Goal: Task Accomplishment & Management: Use online tool/utility

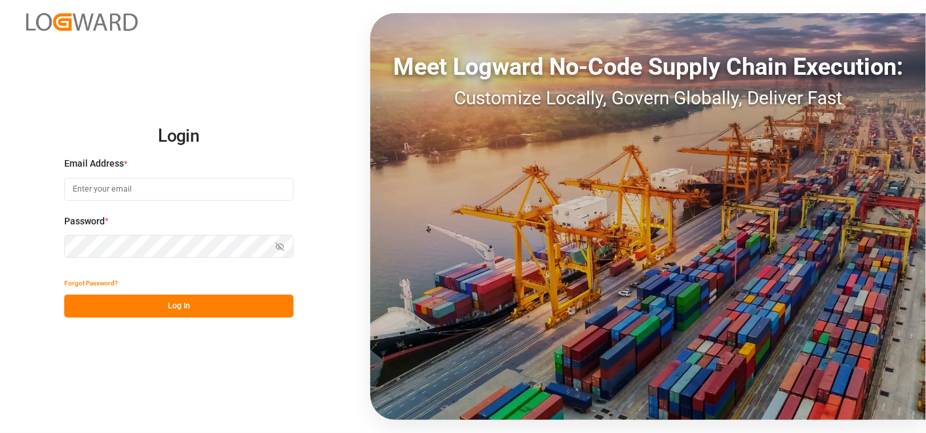
type input "[PERSON_NAME][EMAIL_ADDRESS][PERSON_NAME][DOMAIN_NAME]"
click at [227, 306] on button "Log In" at bounding box center [178, 305] width 229 height 23
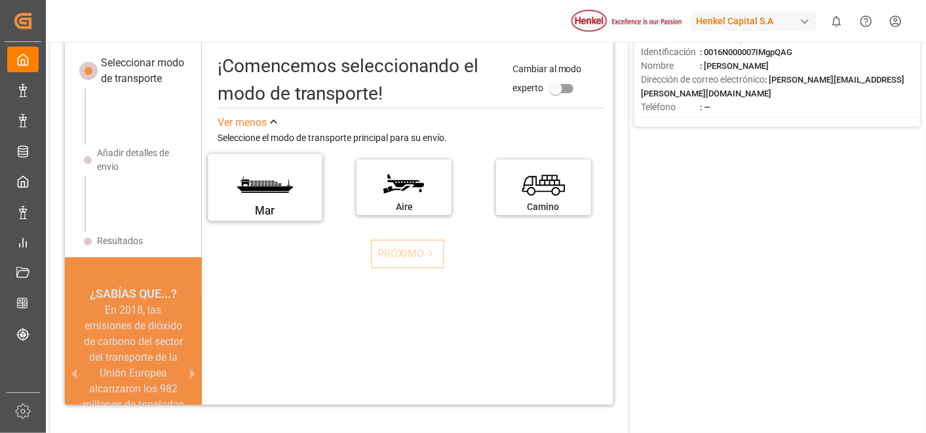
click at [271, 205] on div "Mar" at bounding box center [265, 211] width 98 height 16
click at [0, 0] on input "Mar" at bounding box center [0, 0] width 0 height 0
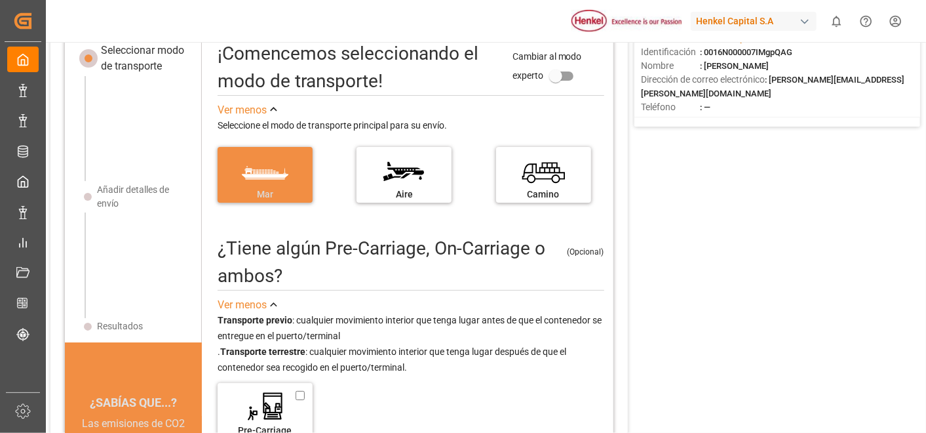
scroll to position [119, 0]
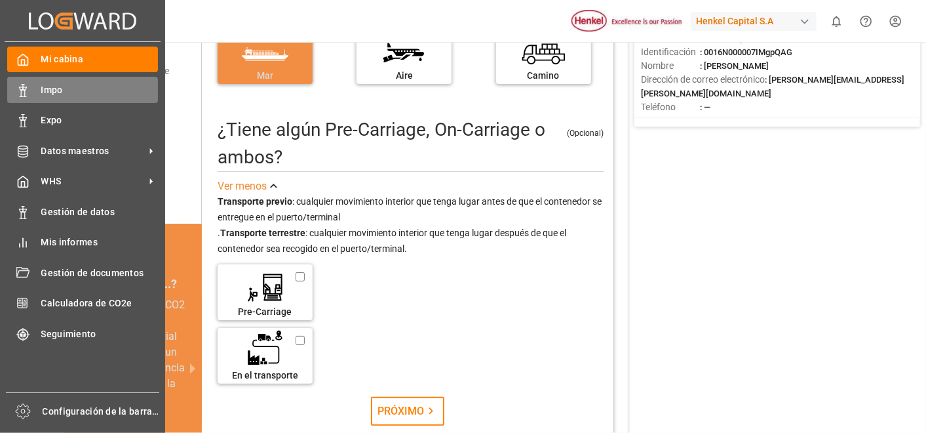
click at [54, 79] on div "Impo Impo" at bounding box center [82, 90] width 151 height 26
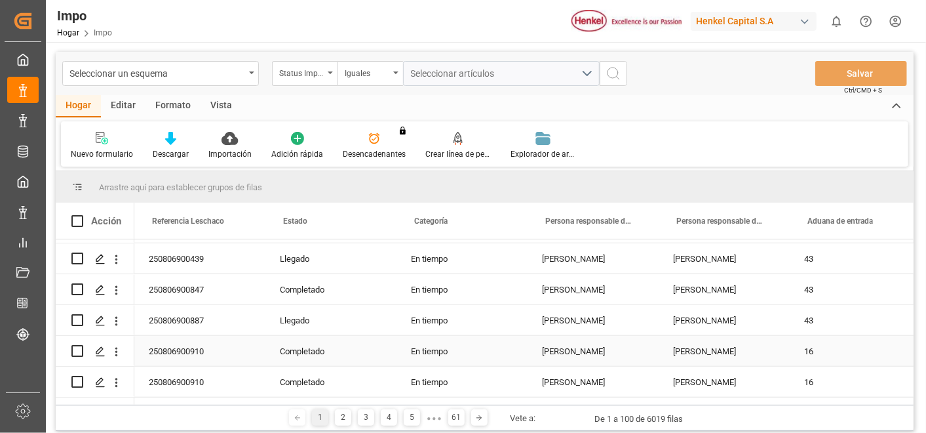
scroll to position [0, 133]
drag, startPoint x: 656, startPoint y: 213, endPoint x: 649, endPoint y: 217, distance: 7.6
click at [654, 217] on div at bounding box center [656, 221] width 5 height 36
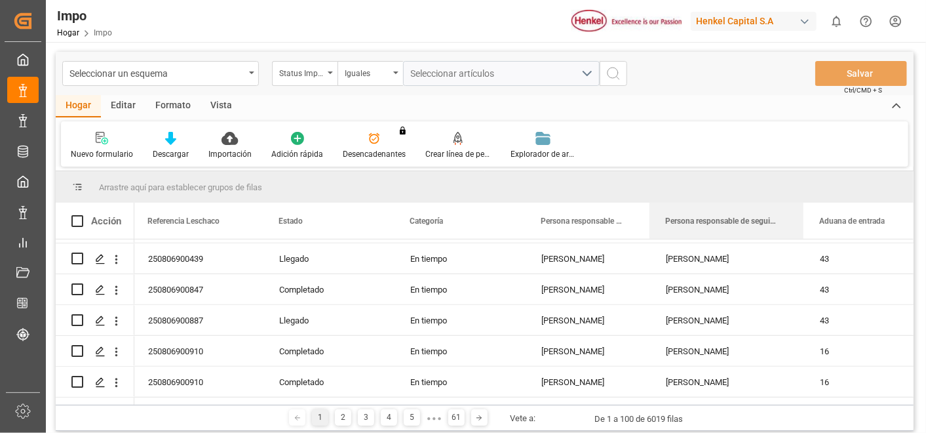
drag, startPoint x: 779, startPoint y: 202, endPoint x: 802, endPoint y: 197, distance: 22.9
click at [802, 197] on div "Arrastre aquí para establecer grupos de filas Arrastre aquí para establecer eti…" at bounding box center [485, 287] width 858 height 233
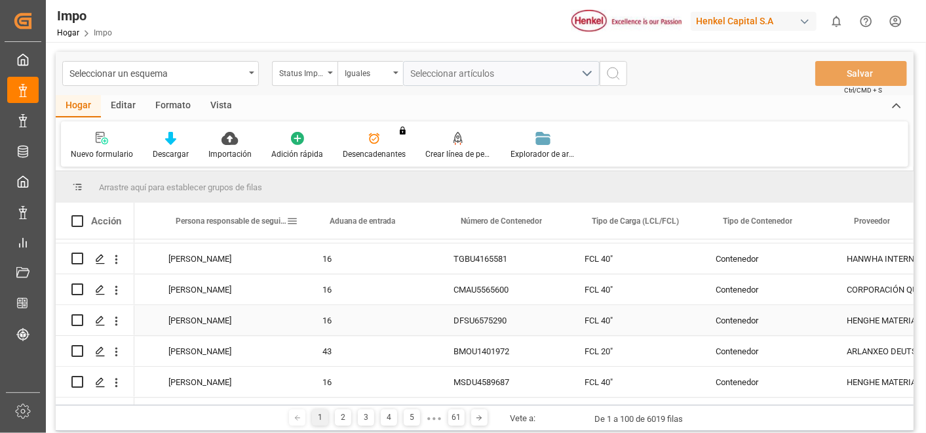
scroll to position [0, 635]
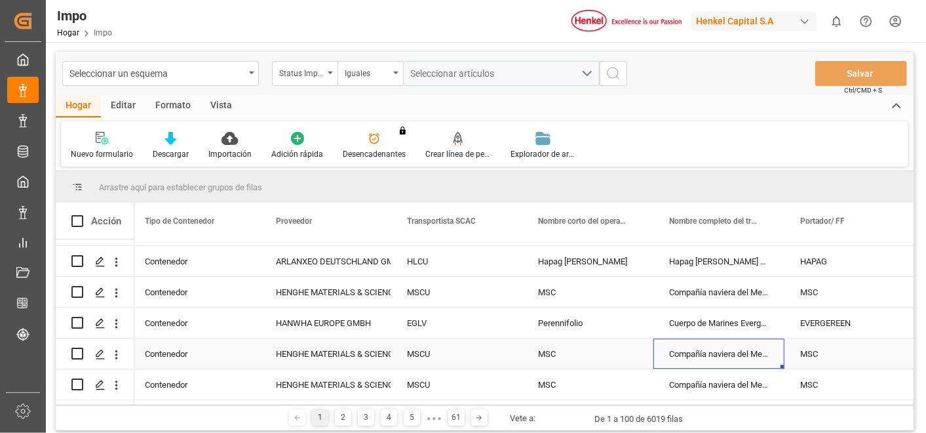
click at [757, 348] on div "Compañía naviera del Mediterráneo" at bounding box center [719, 353] width 131 height 30
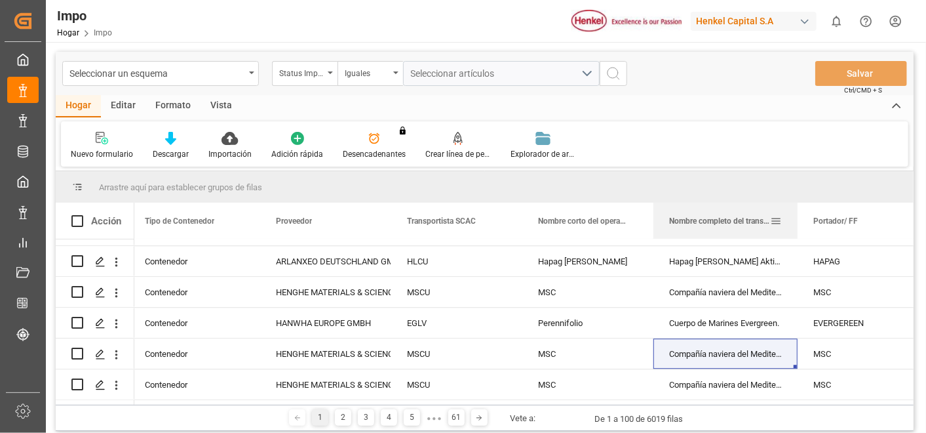
drag, startPoint x: 783, startPoint y: 212, endPoint x: 796, endPoint y: 216, distance: 13.7
click at [796, 216] on div at bounding box center [797, 221] width 5 height 36
